Goal: Find contact information: Find contact information

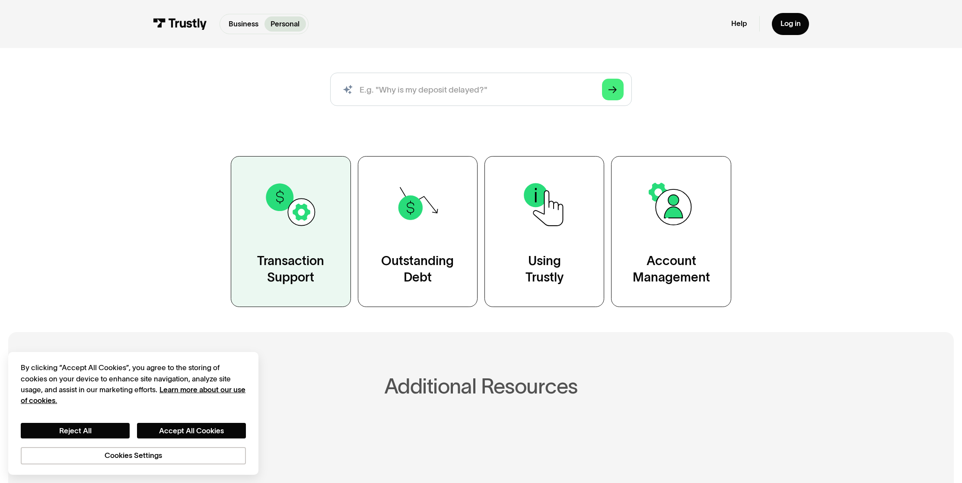
scroll to position [127, 0]
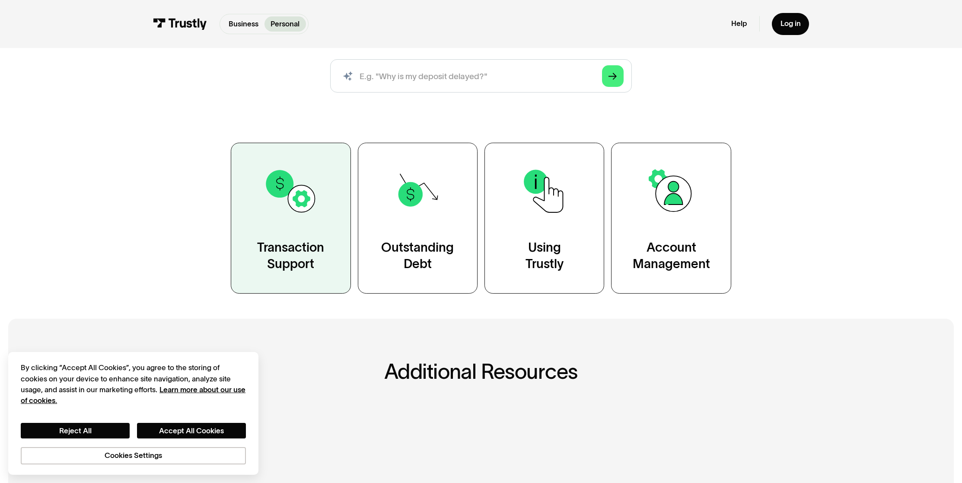
click at [307, 223] on link "Transaction Support" at bounding box center [291, 218] width 120 height 151
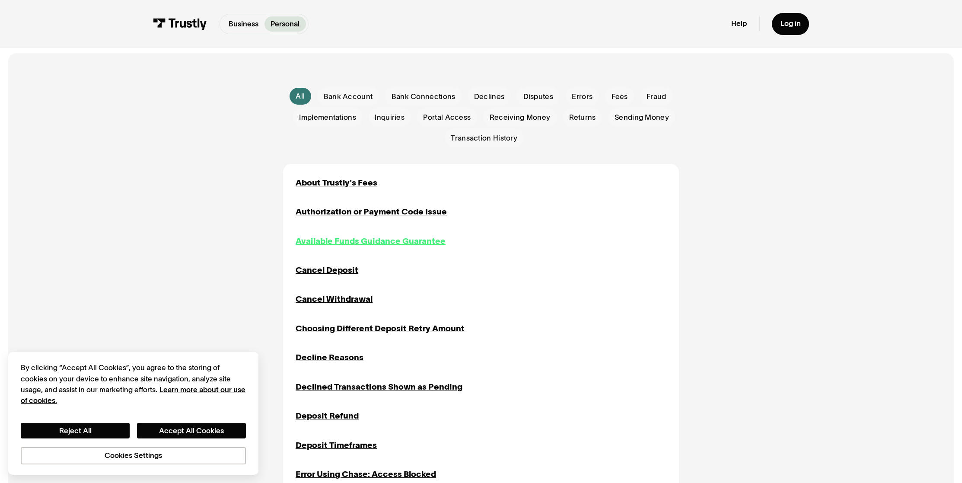
scroll to position [186, 0]
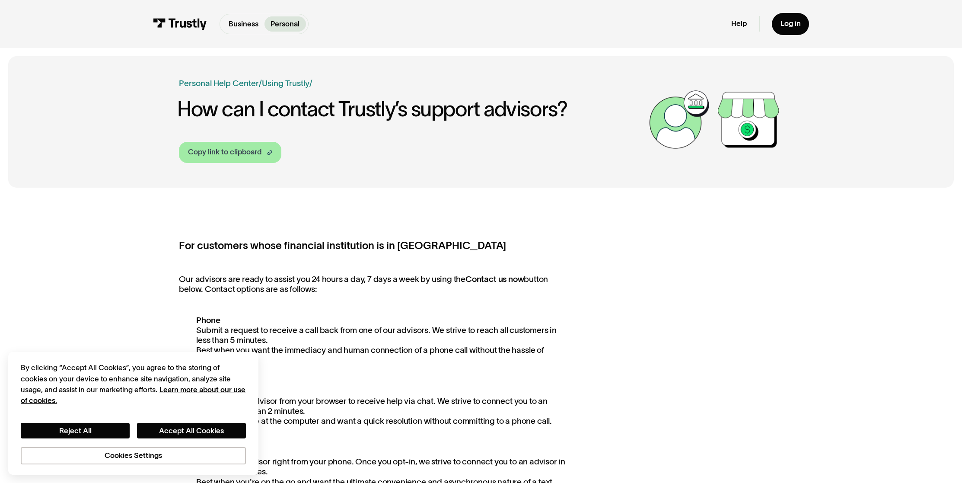
click at [230, 151] on div "Copy link to clipboard" at bounding box center [224, 152] width 73 height 11
